Goal: Task Accomplishment & Management: Manage account settings

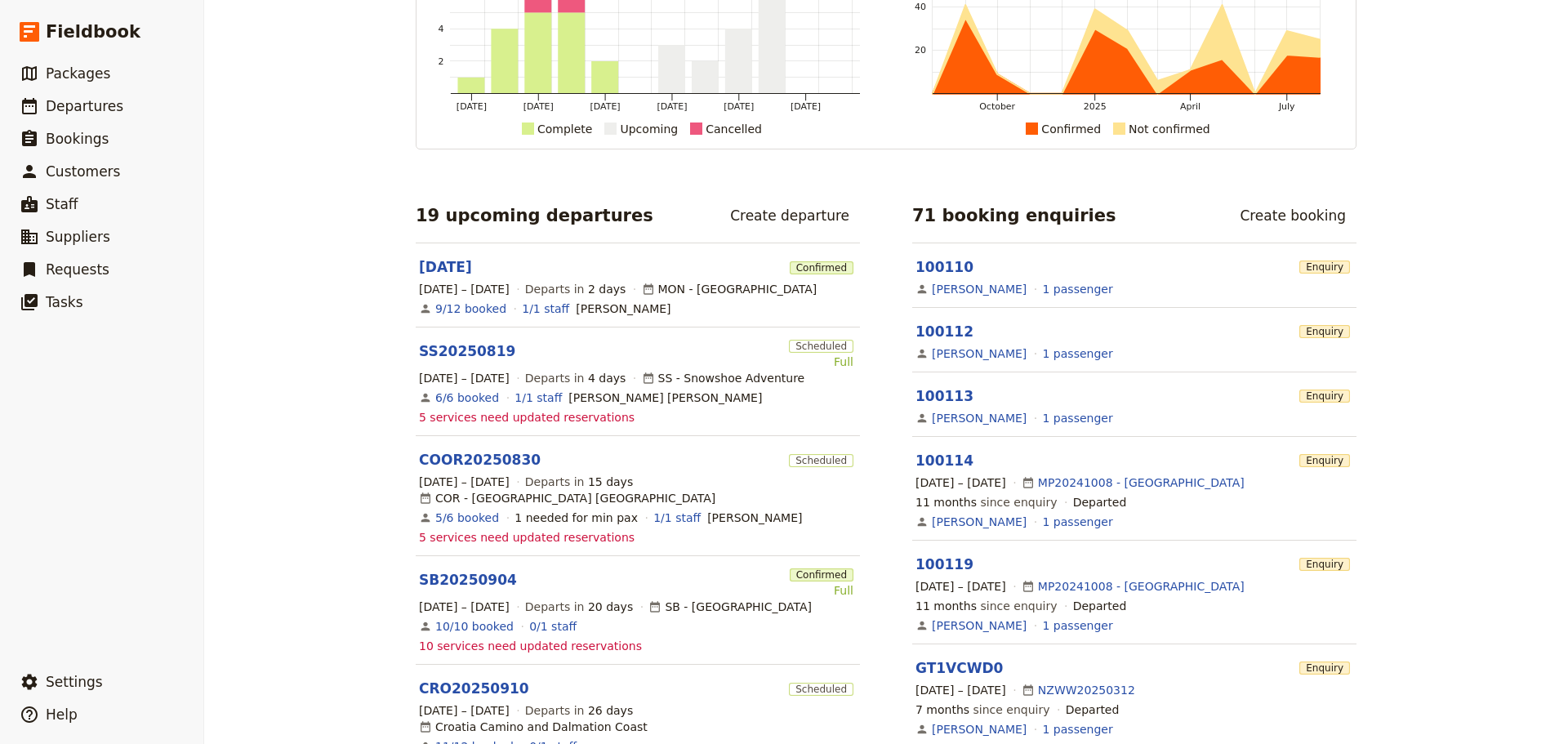
scroll to position [136, 0]
click at [454, 569] on link "SB20250904" at bounding box center [468, 579] width 98 height 20
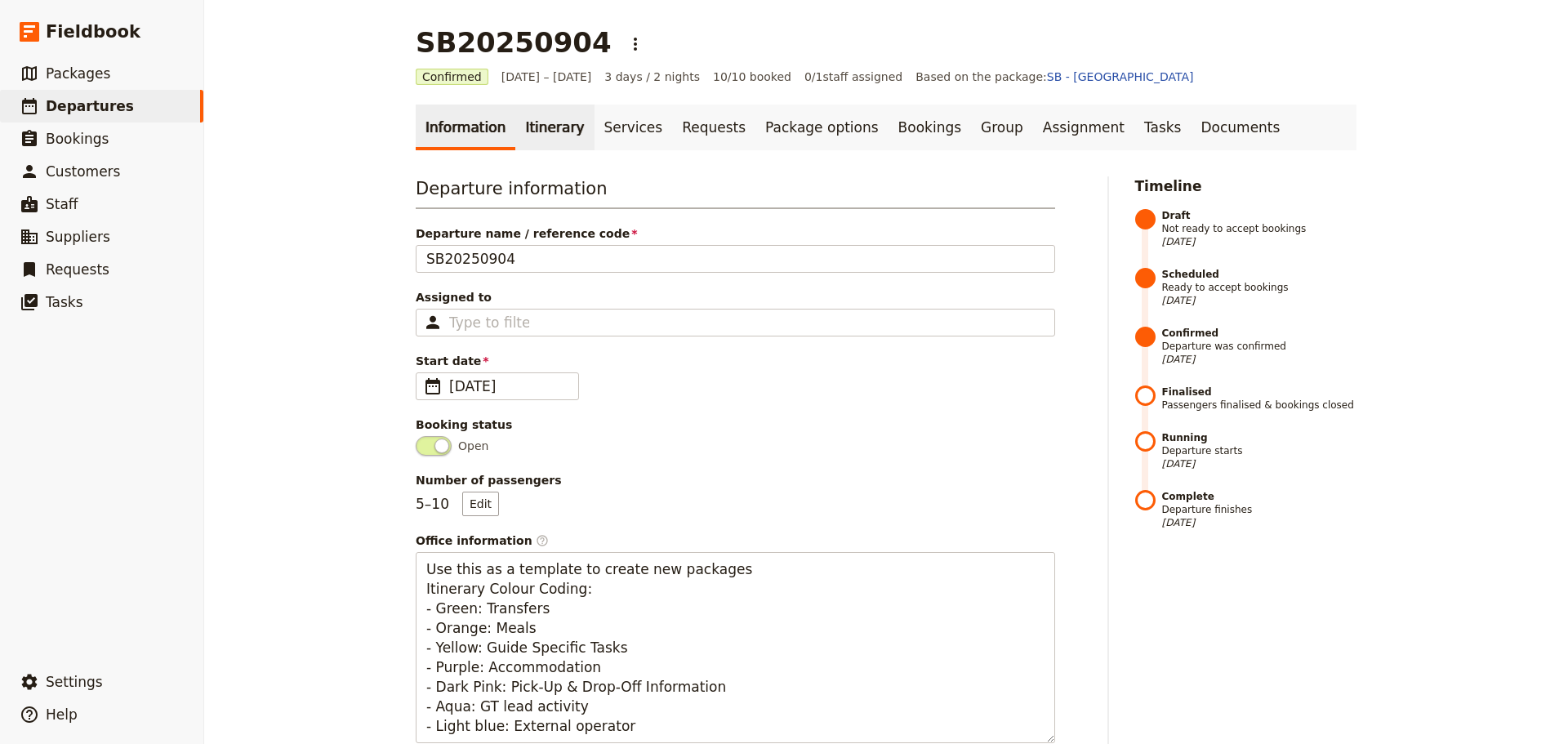
click at [532, 135] on link "Itinerary" at bounding box center [554, 127] width 78 height 46
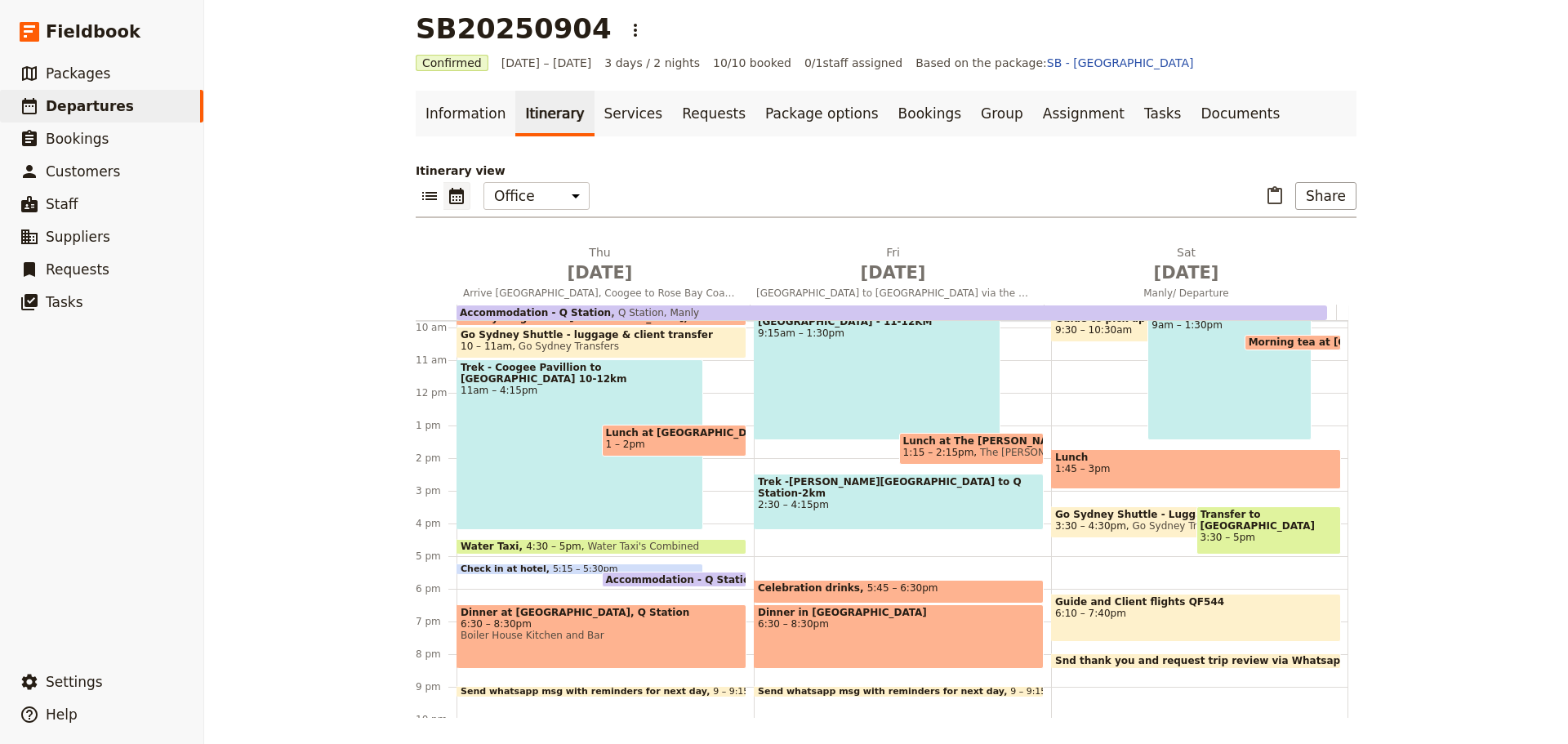
scroll to position [319, 0]
click at [859, 624] on span "6:30 – 8:30pm" at bounding box center [899, 625] width 281 height 12
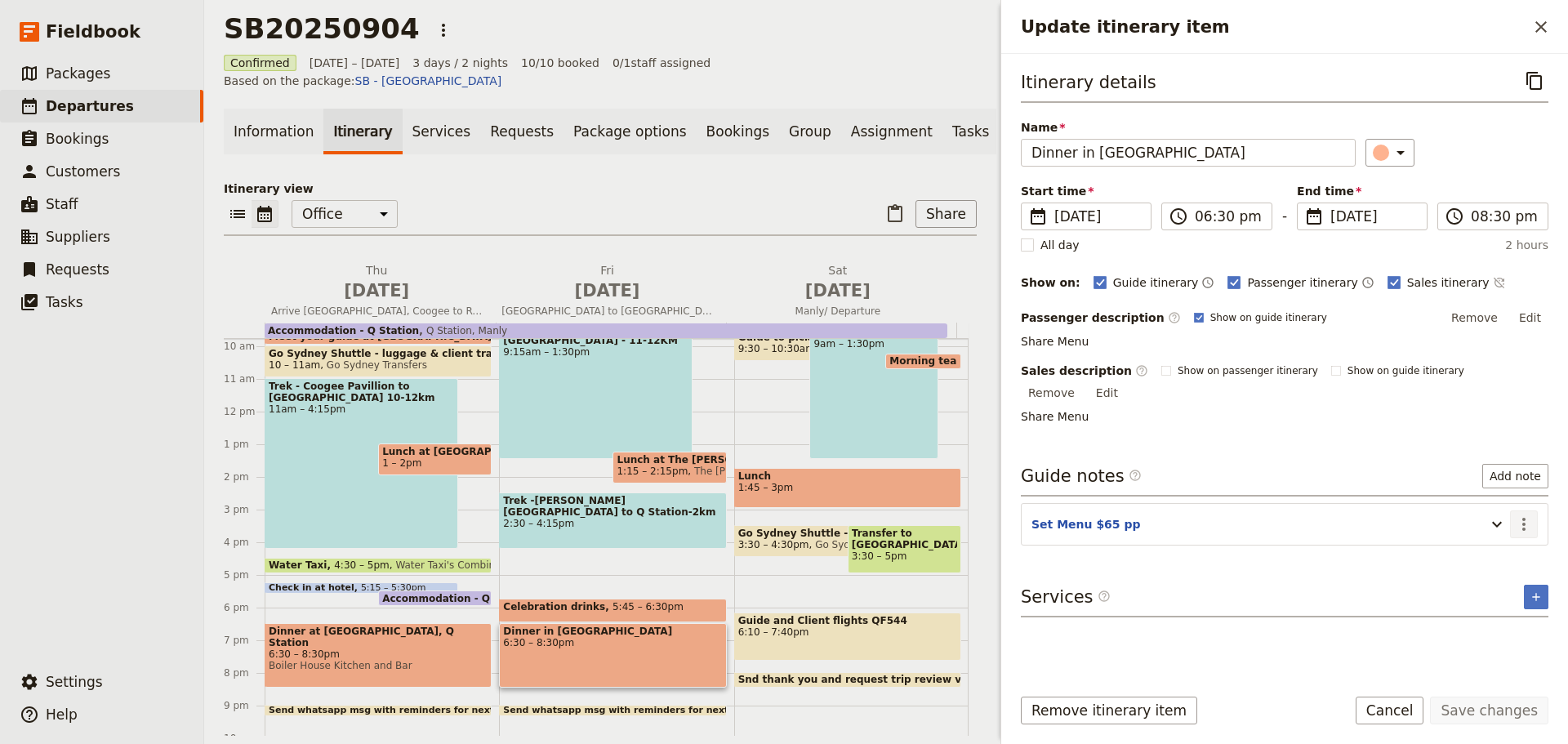
drag, startPoint x: 1514, startPoint y: 453, endPoint x: 1524, endPoint y: 511, distance: 58.9
click at [1524, 517] on icon "Actions" at bounding box center [1523, 523] width 3 height 13
click at [1477, 541] on span "Edit note" at bounding box center [1477, 541] width 52 height 16
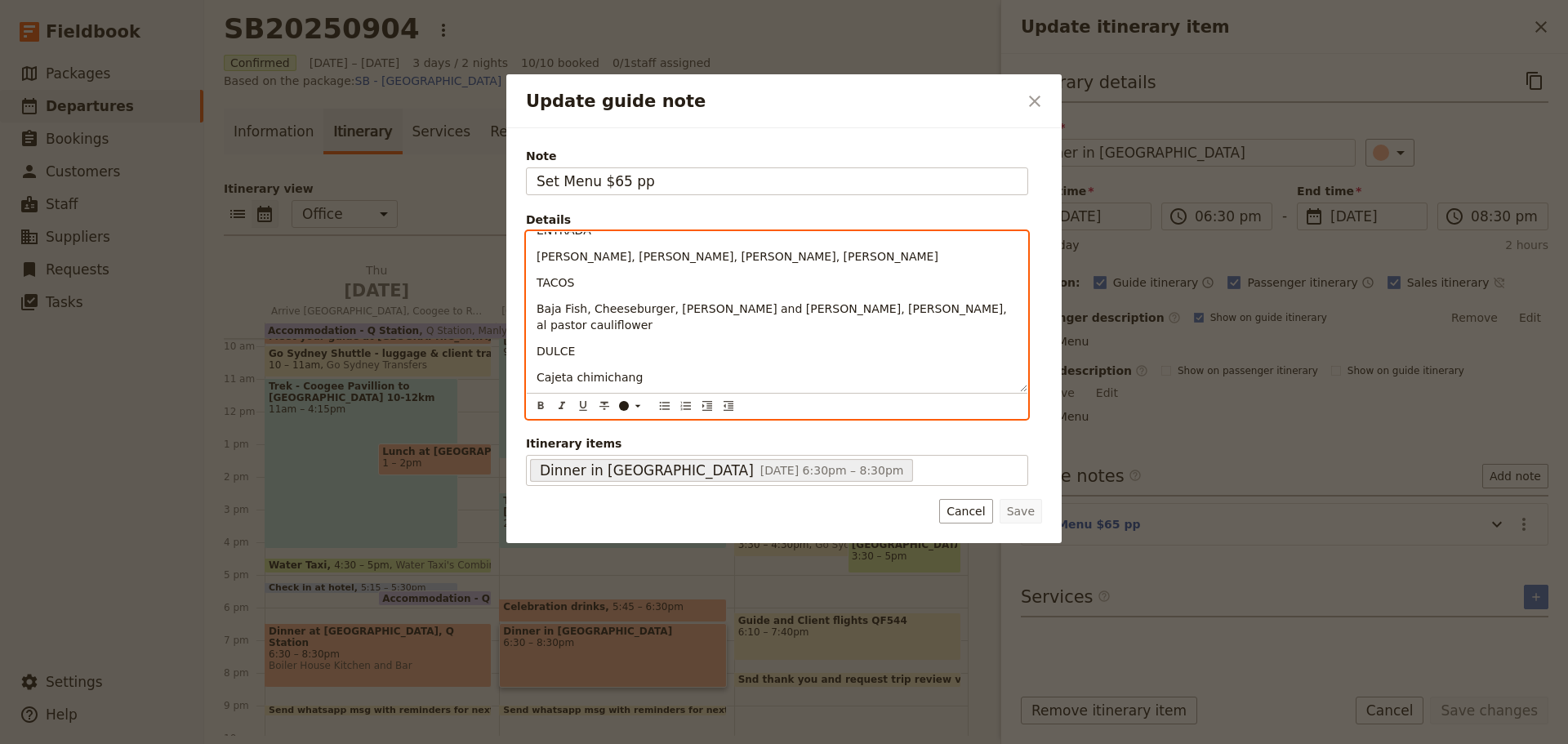
scroll to position [0, 0]
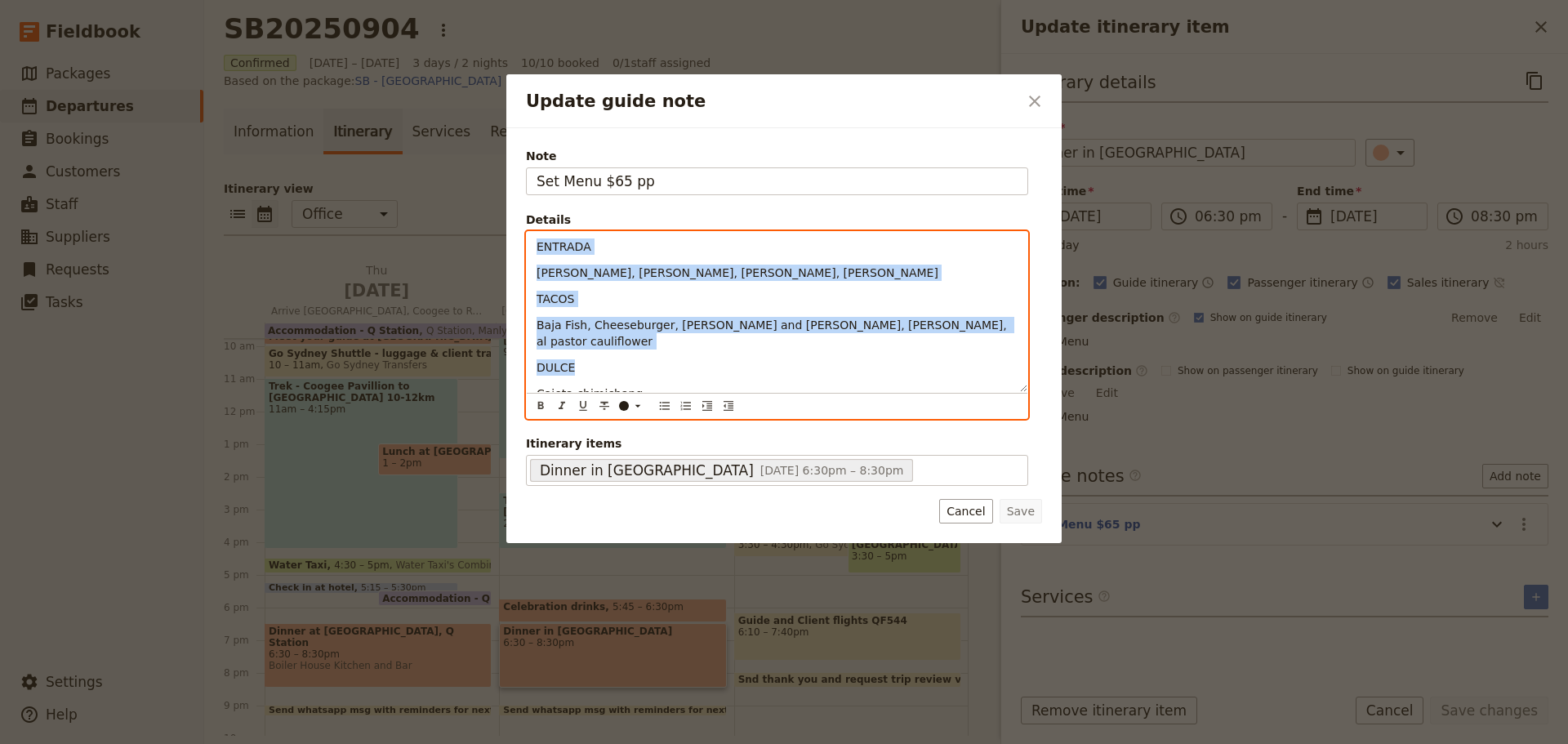
drag, startPoint x: 632, startPoint y: 350, endPoint x: 536, endPoint y: 237, distance: 148.3
click at [536, 237] on div "ENTRADA Maiz Ensalda, Ceviche, [PERSON_NAME], Carne Asada TACOS Baja Fish, Chee…" at bounding box center [777, 312] width 501 height 160
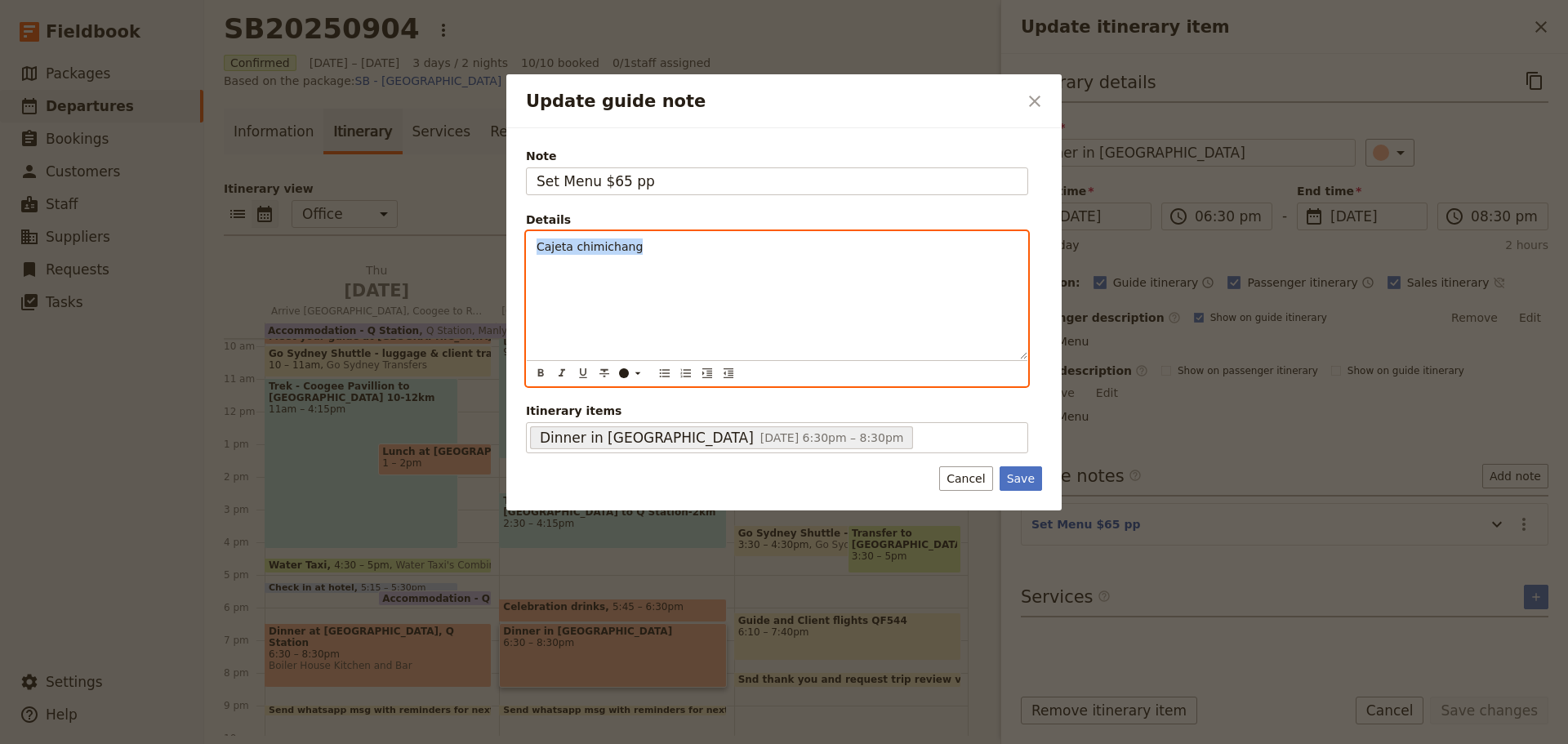
drag, startPoint x: 635, startPoint y: 249, endPoint x: 537, endPoint y: 244, distance: 98.1
click at [537, 244] on p "Cajeta chimichang" at bounding box center [776, 247] width 481 height 16
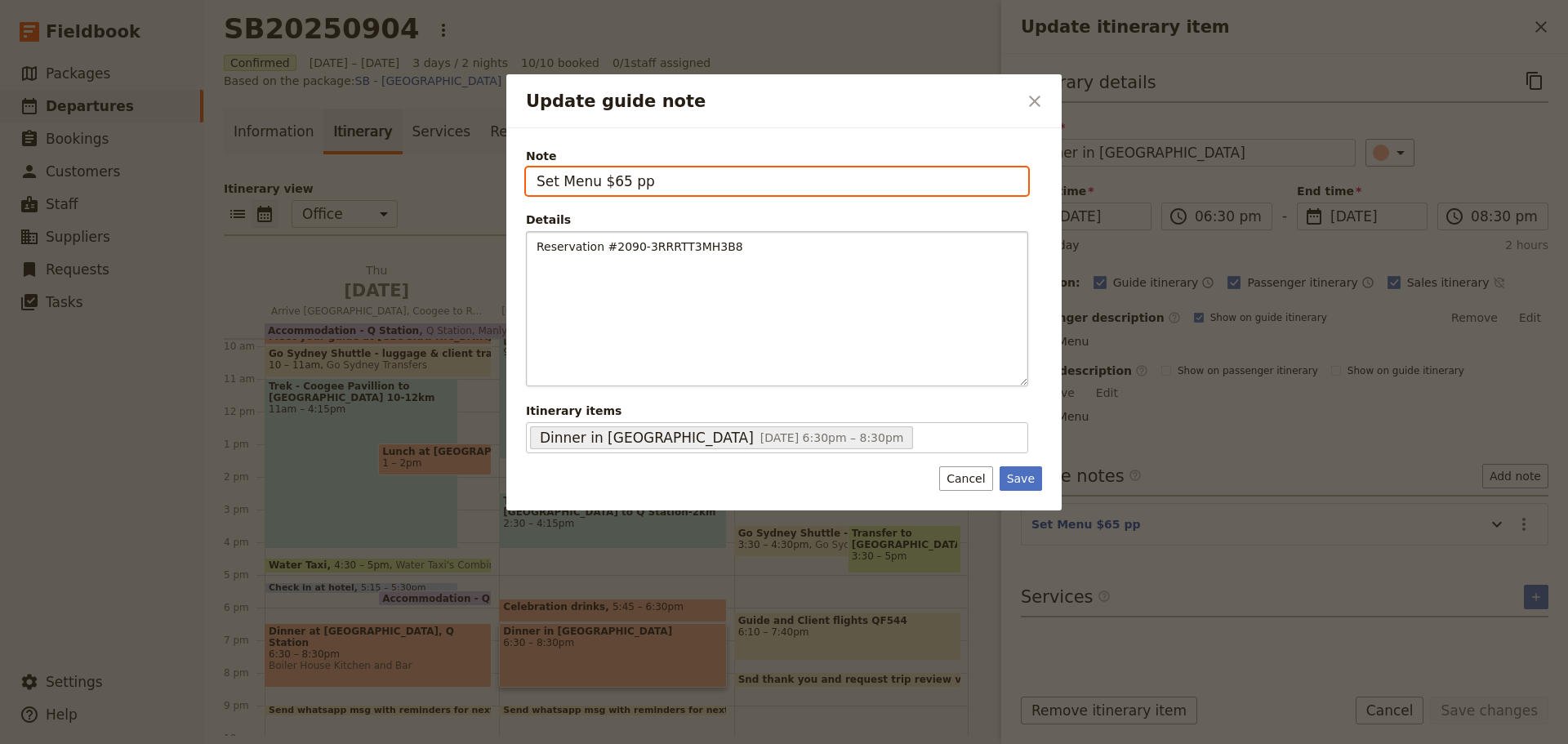
click at [556, 180] on input "Set Menu $65 pp" at bounding box center [777, 181] width 503 height 28
click at [600, 181] on input "Menu $65 pp" at bounding box center [777, 181] width 503 height 28
type input "Menu $60 pp"
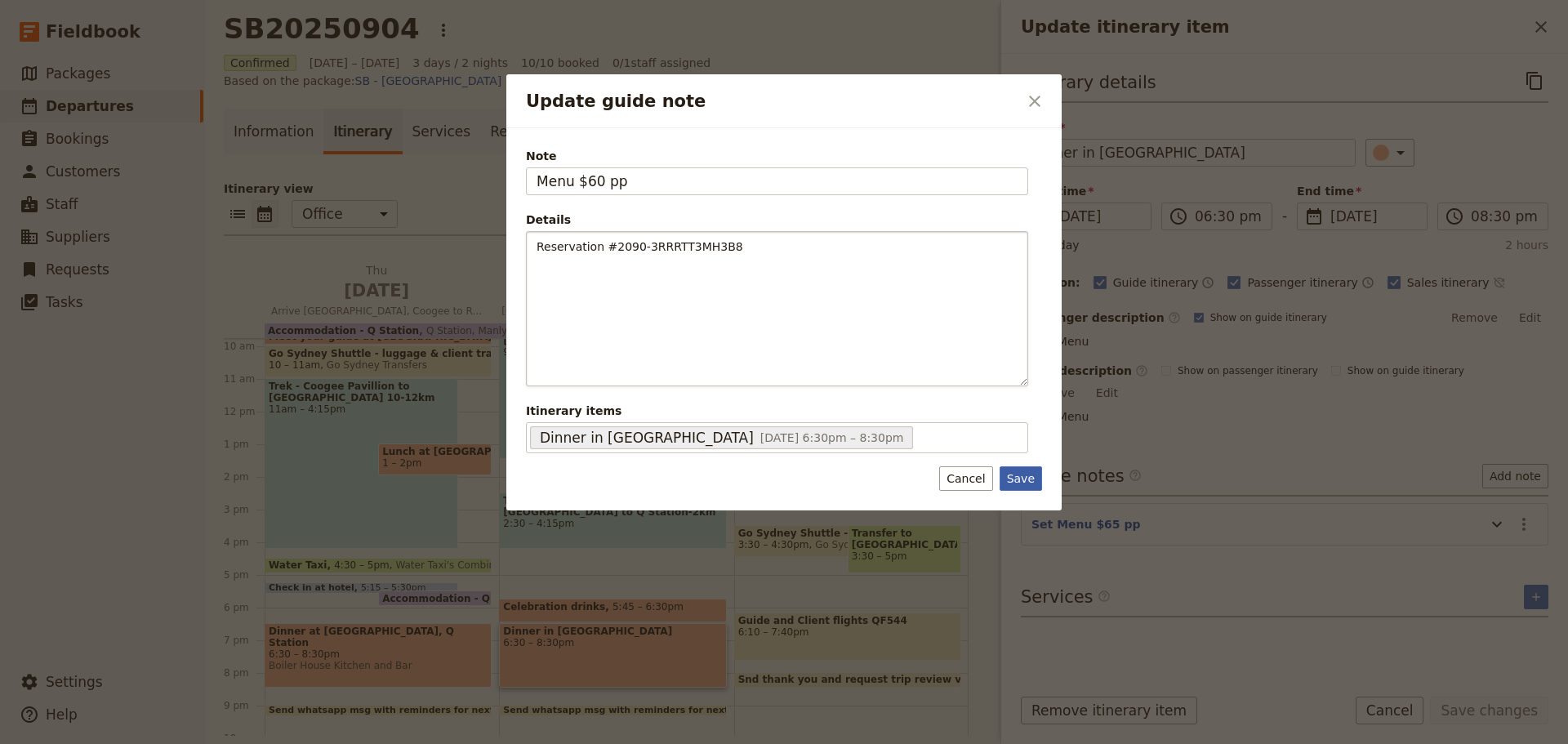
click at [1019, 472] on button "Save" at bounding box center [1021, 478] width 43 height 25
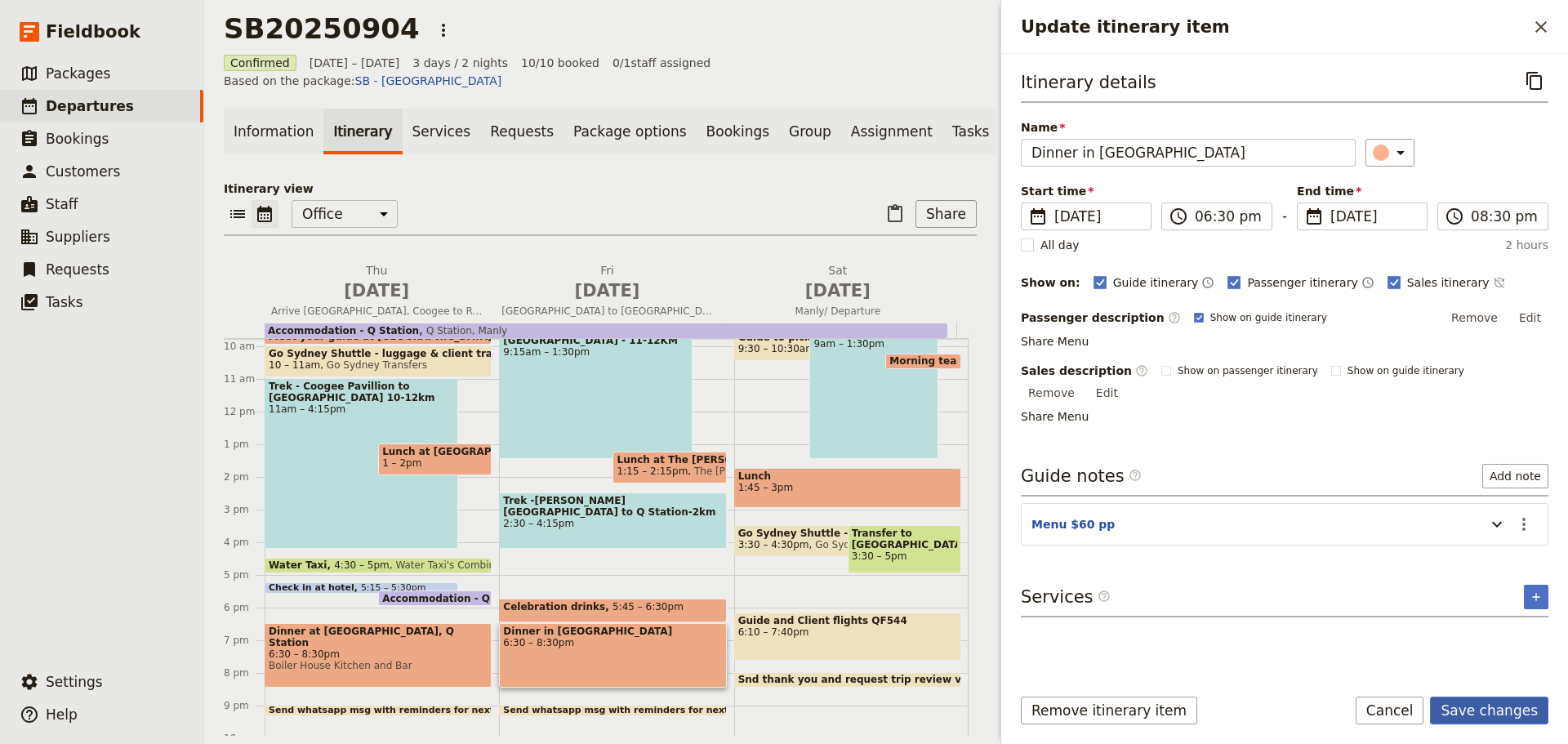
click at [1489, 713] on button "Save changes" at bounding box center [1489, 710] width 118 height 28
